Goal: Task Accomplishment & Management: Manage account settings

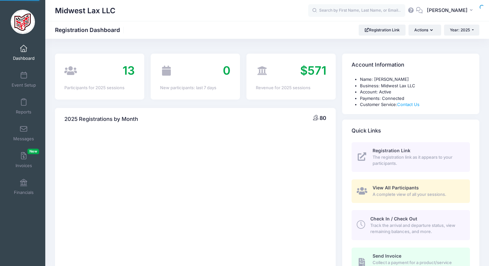
select select
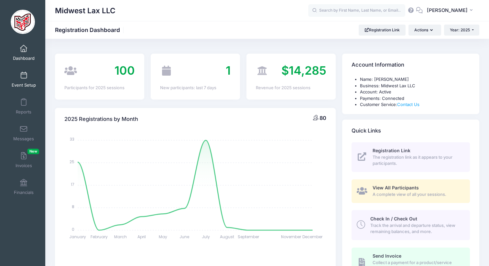
click at [25, 81] on link "Event Setup" at bounding box center [23, 79] width 31 height 23
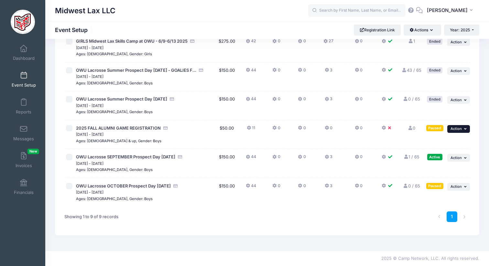
click at [455, 128] on span "Action" at bounding box center [456, 129] width 11 height 5
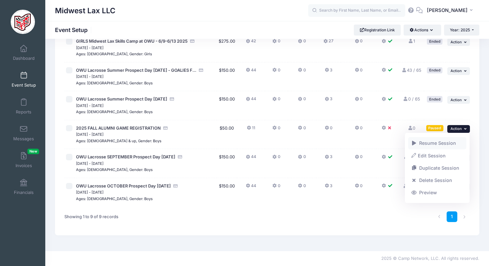
click at [431, 143] on link "Resume Session" at bounding box center [437, 143] width 59 height 12
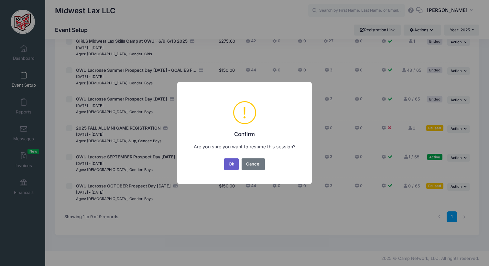
click at [233, 161] on button "Ok" at bounding box center [231, 165] width 15 height 12
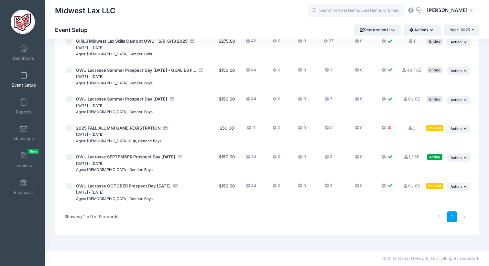
click at [24, 77] on span at bounding box center [24, 75] width 0 height 7
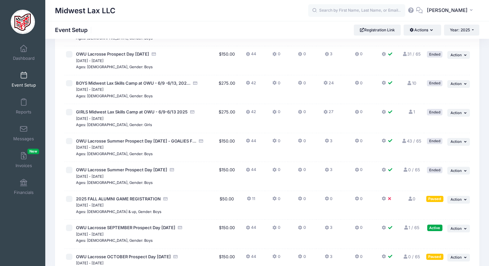
scroll to position [70, 0]
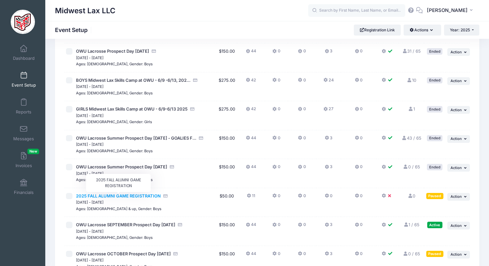
click at [123, 197] on span "2025 FALL ALUMNI GAME REGISTRATION" at bounding box center [118, 196] width 85 height 5
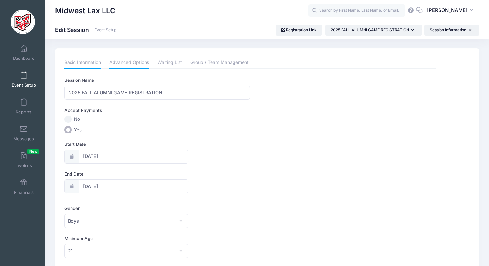
click at [121, 65] on link "Advanced Options" at bounding box center [129, 63] width 40 height 12
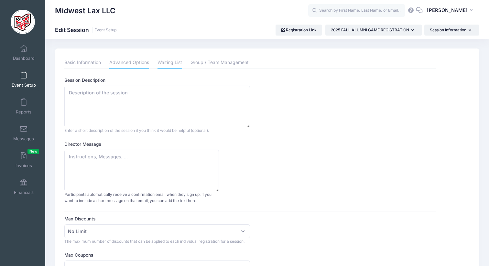
click at [167, 63] on link "Waiting List" at bounding box center [170, 63] width 25 height 12
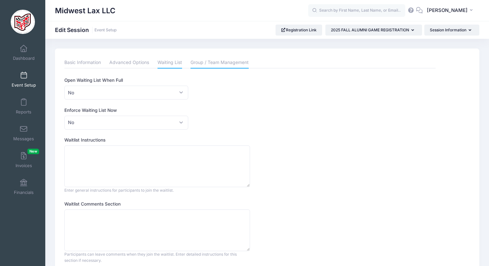
click at [212, 57] on link "Group / Team Management" at bounding box center [220, 63] width 58 height 12
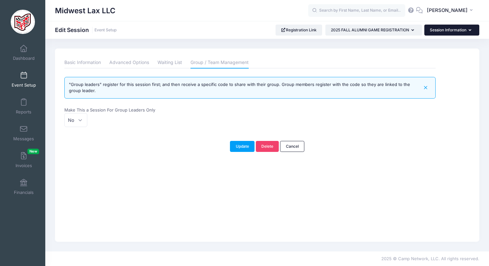
click at [438, 25] on button "Session Information" at bounding box center [452, 30] width 55 height 11
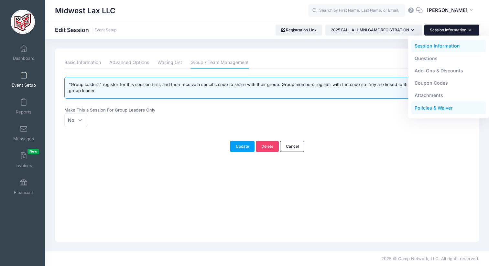
click at [439, 106] on link "Policies & Waiver" at bounding box center [449, 108] width 75 height 12
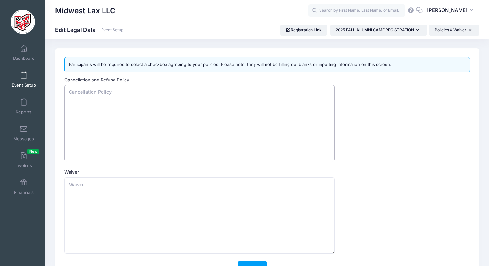
click at [96, 94] on textarea "Cancellation and Refund Policy" at bounding box center [199, 123] width 271 height 76
click at [84, 186] on textarea "Waiver" at bounding box center [199, 216] width 271 height 76
click at [146, 91] on textarea "NO REFUNDS" at bounding box center [199, 123] width 271 height 76
click at [179, 143] on textarea "NO REFUNDS WILL BE GIVEN IN THE EVENT OF CANCELLATION" at bounding box center [199, 123] width 271 height 76
type textarea "NO REFUNDS WILL BE GIVEN IN THE EVENT OF CANCELLATION"
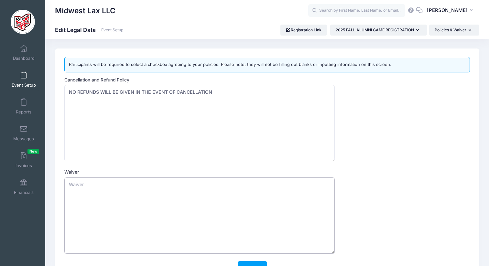
click at [181, 188] on textarea "Waiver" at bounding box center [199, 216] width 271 height 76
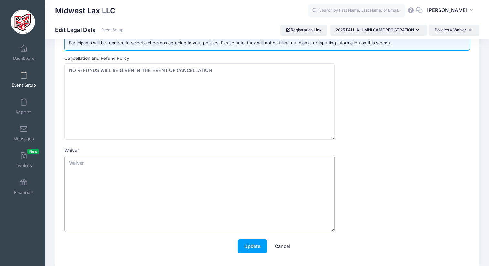
scroll to position [22, 0]
click at [253, 248] on button "Update" at bounding box center [252, 246] width 29 height 14
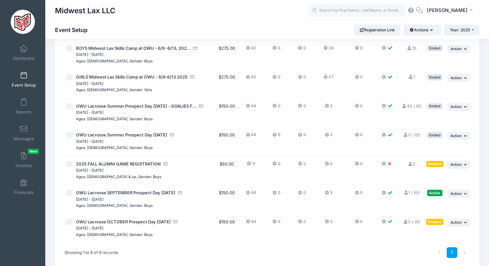
scroll to position [104, 0]
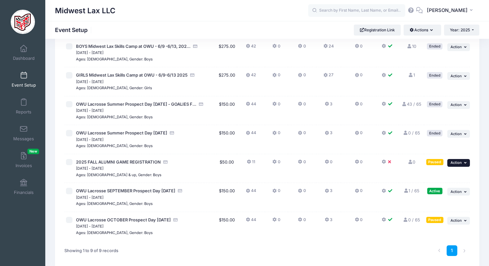
click at [465, 163] on icon "button" at bounding box center [466, 163] width 4 height 4
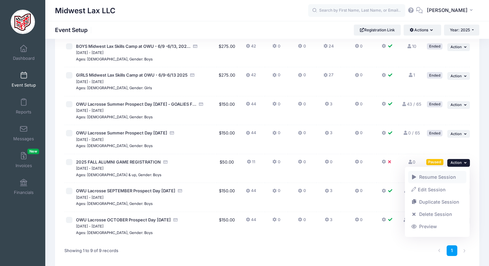
click at [434, 177] on link "Resume Session" at bounding box center [437, 177] width 59 height 12
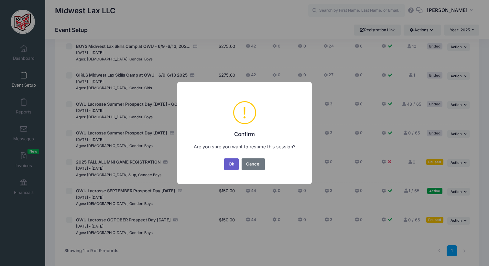
click at [229, 163] on button "Ok" at bounding box center [231, 165] width 15 height 12
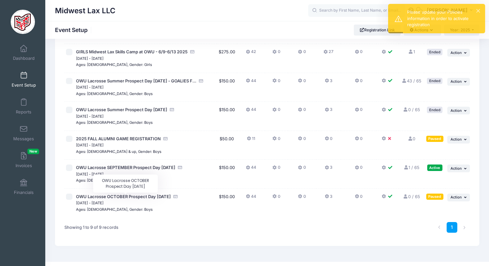
scroll to position [128, 0]
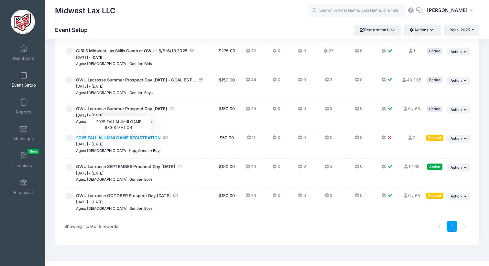
click at [144, 137] on span "2025 FALL ALUMNI GAME REGISTRATION" at bounding box center [118, 137] width 85 height 5
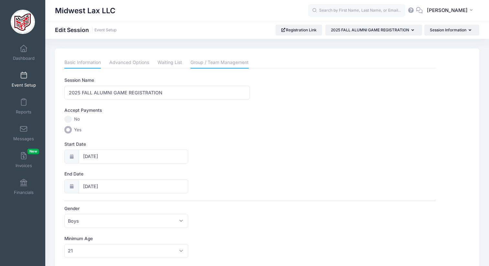
click at [211, 61] on link "Group / Team Management" at bounding box center [220, 63] width 58 height 12
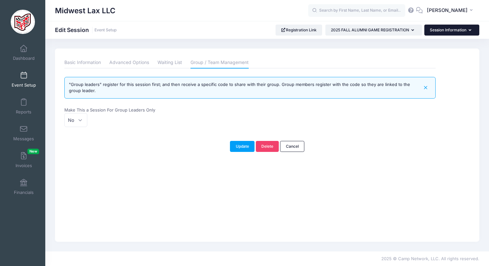
click at [441, 28] on button "Session Information" at bounding box center [452, 30] width 55 height 11
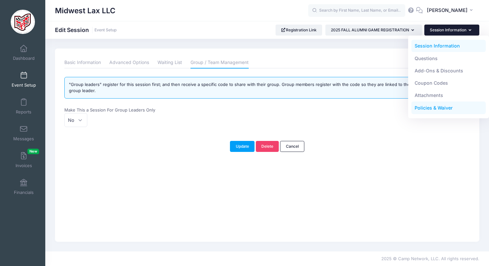
click at [424, 108] on link "Policies & Waiver" at bounding box center [449, 108] width 75 height 12
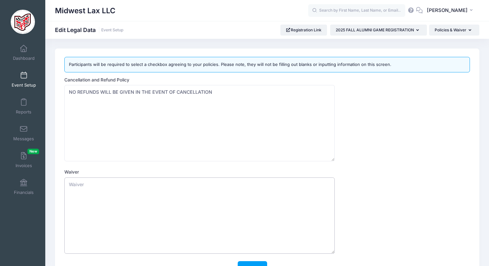
click at [109, 188] on textarea "Waiver" at bounding box center [199, 216] width 271 height 76
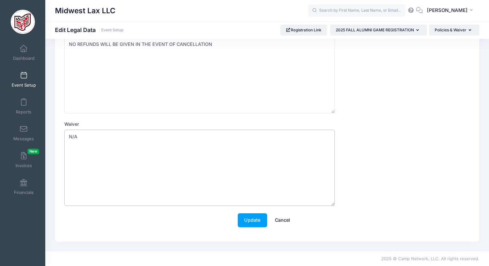
scroll to position [48, 0]
type textarea "N/A"
click at [251, 219] on button "Update" at bounding box center [252, 220] width 29 height 14
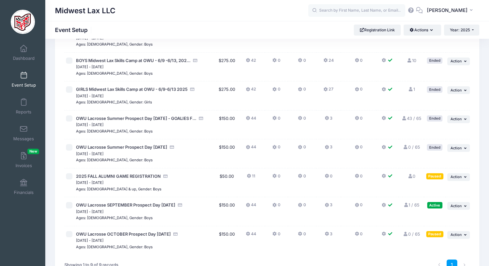
scroll to position [92, 0]
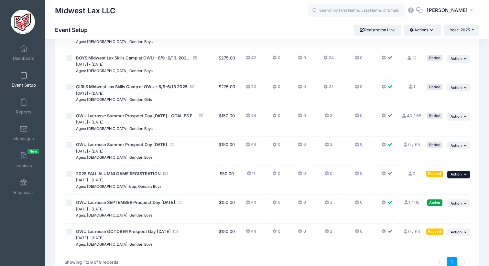
click at [462, 173] on button "... Action" at bounding box center [459, 175] width 23 height 8
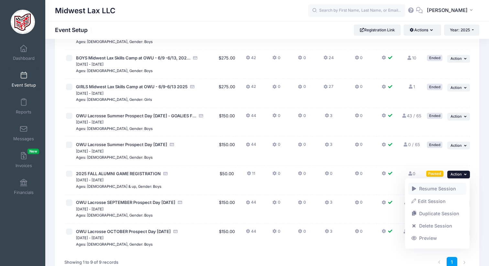
click at [437, 188] on link "Resume Session" at bounding box center [437, 189] width 59 height 12
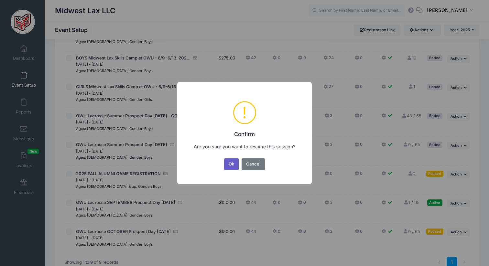
click at [231, 165] on button "Ok" at bounding box center [231, 165] width 15 height 12
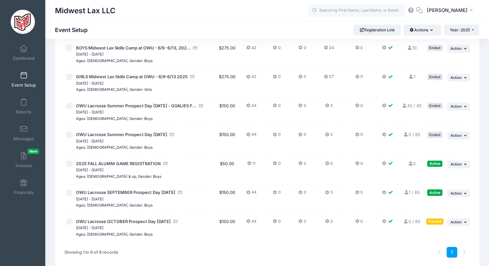
scroll to position [103, 0]
click at [461, 164] on span "Action" at bounding box center [456, 163] width 11 height 5
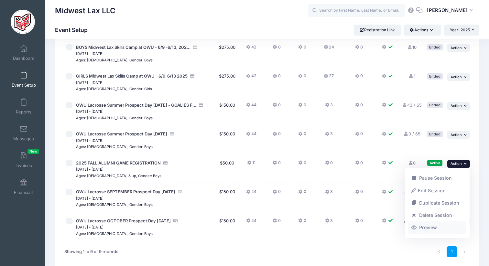
click at [426, 229] on link "Preview" at bounding box center [437, 228] width 59 height 12
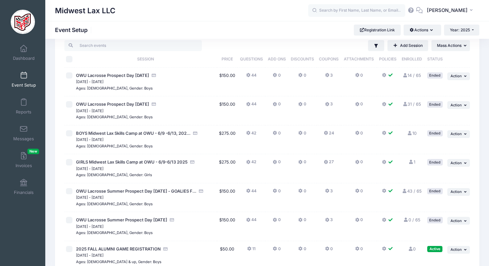
scroll to position [0, 0]
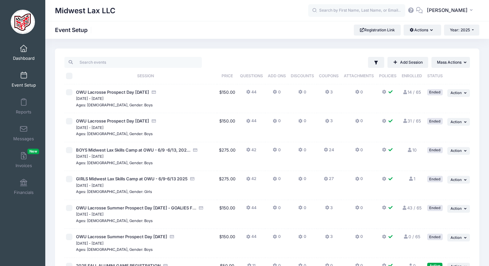
click at [24, 50] on span at bounding box center [24, 48] width 0 height 7
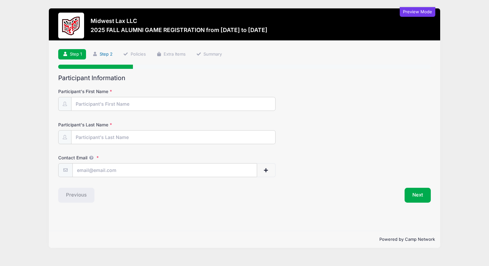
click at [106, 53] on link "Step 2" at bounding box center [102, 54] width 29 height 11
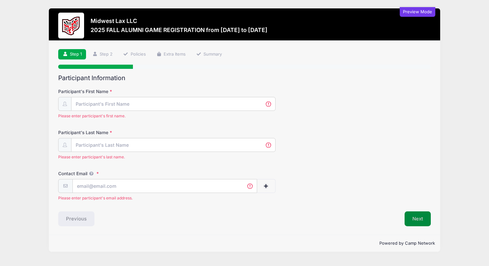
click at [415, 219] on button "Next" at bounding box center [418, 219] width 26 height 15
click at [128, 109] on input "Participant's First Name" at bounding box center [174, 104] width 204 height 14
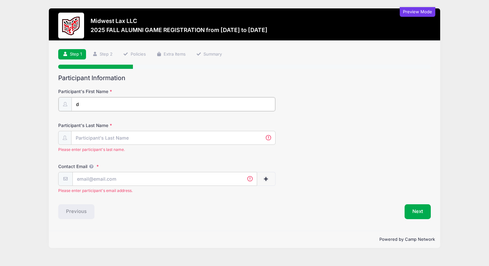
type input "d"
click at [88, 141] on input "Participant's Last Name" at bounding box center [174, 138] width 204 height 14
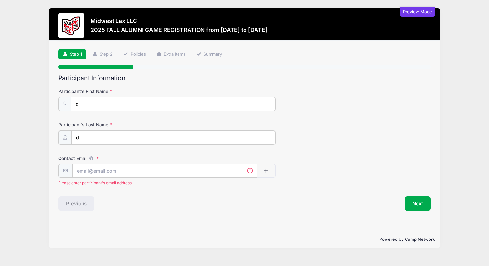
type input "d"
click at [84, 175] on input "Contact Email" at bounding box center [165, 171] width 184 height 14
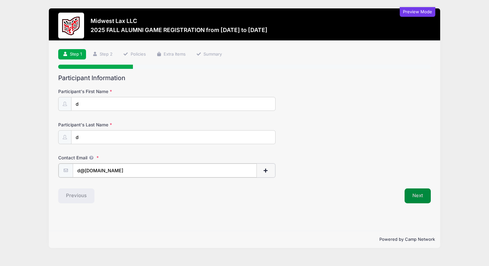
type input "d@d.com"
click at [413, 195] on button "Next" at bounding box center [418, 195] width 26 height 15
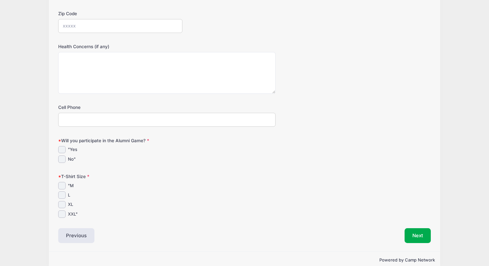
scroll to position [188, 0]
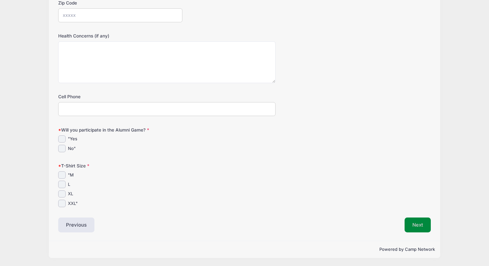
click at [412, 223] on button "Next" at bounding box center [418, 225] width 26 height 15
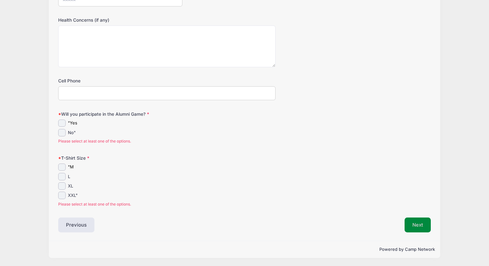
scroll to position [0, 0]
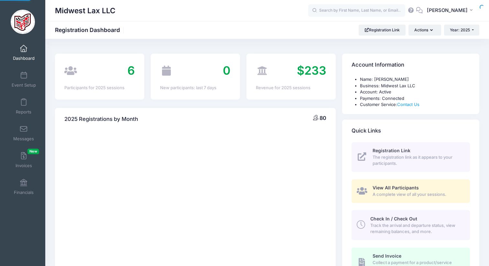
select select
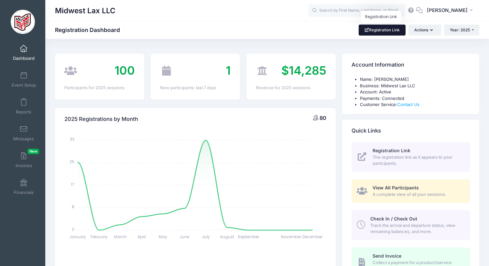
click at [378, 30] on link "Registration Link" at bounding box center [382, 30] width 47 height 11
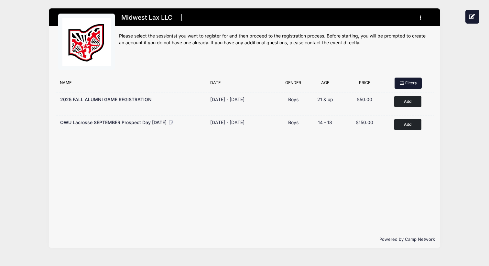
click at [412, 83] on button "Filters" at bounding box center [408, 83] width 27 height 11
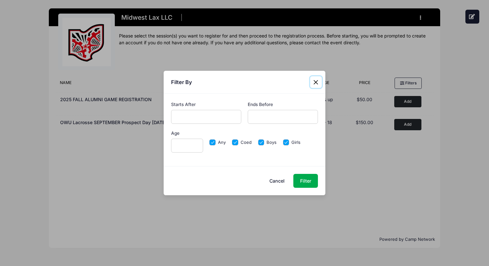
click at [317, 79] on button "Close" at bounding box center [316, 82] width 12 height 12
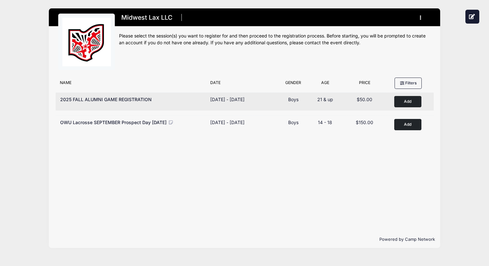
click at [404, 102] on button "Add to Cart" at bounding box center [408, 101] width 27 height 11
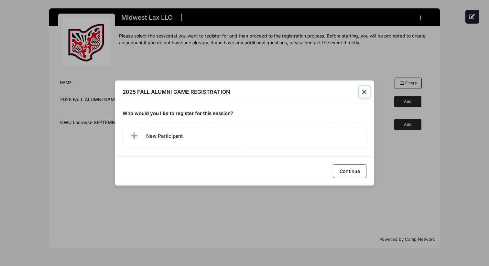
click at [367, 91] on button "Close" at bounding box center [365, 92] width 12 height 12
